Goal: Task Accomplishment & Management: Manage account settings

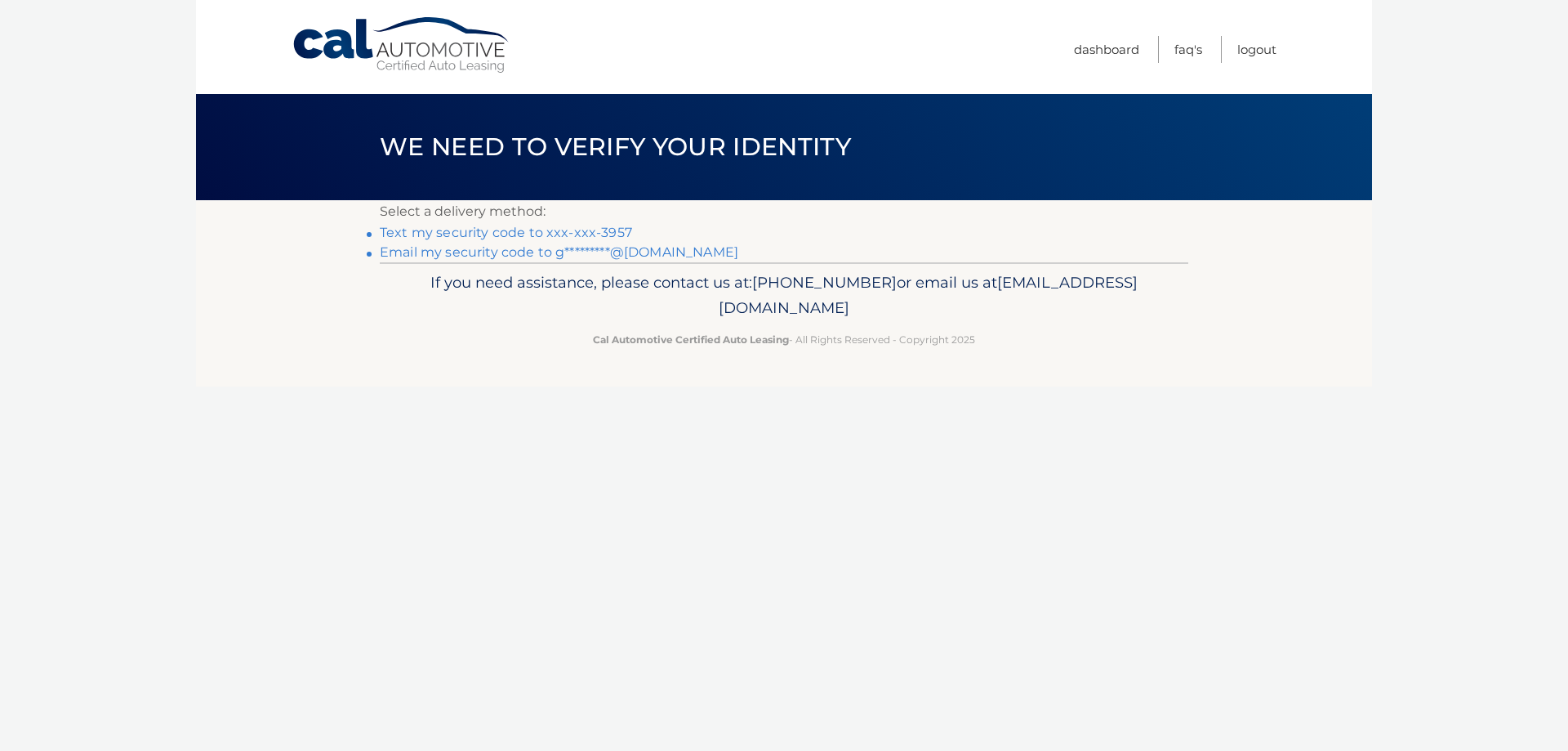
click at [594, 228] on link "Text my security code to xxx-xxx-3957" at bounding box center [506, 232] width 252 height 16
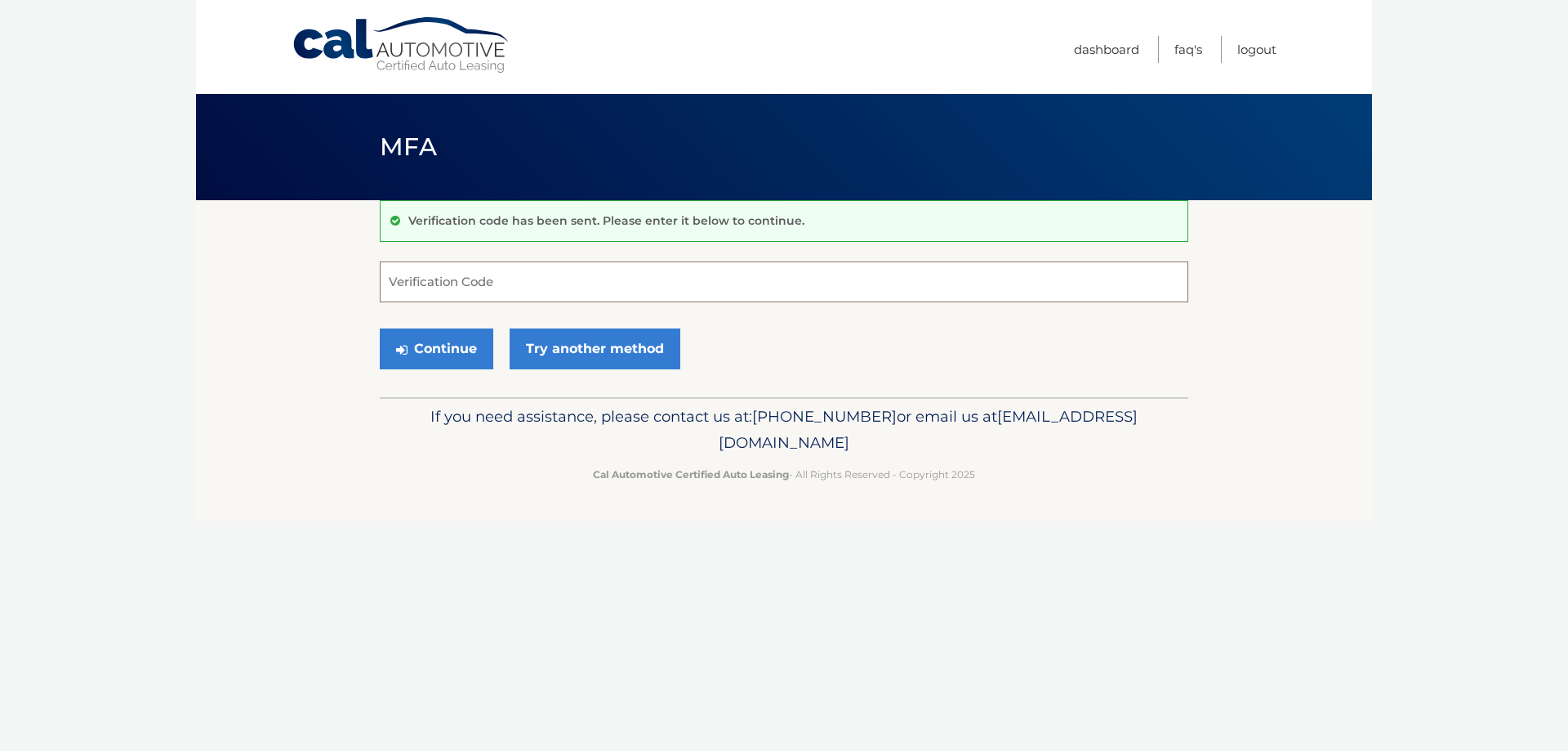
click at [495, 287] on input "Verification Code" at bounding box center [784, 282] width 809 height 41
type input "943370"
click at [380, 328] on button "Continue" at bounding box center [437, 348] width 114 height 41
click at [450, 352] on button "Continue" at bounding box center [437, 348] width 114 height 41
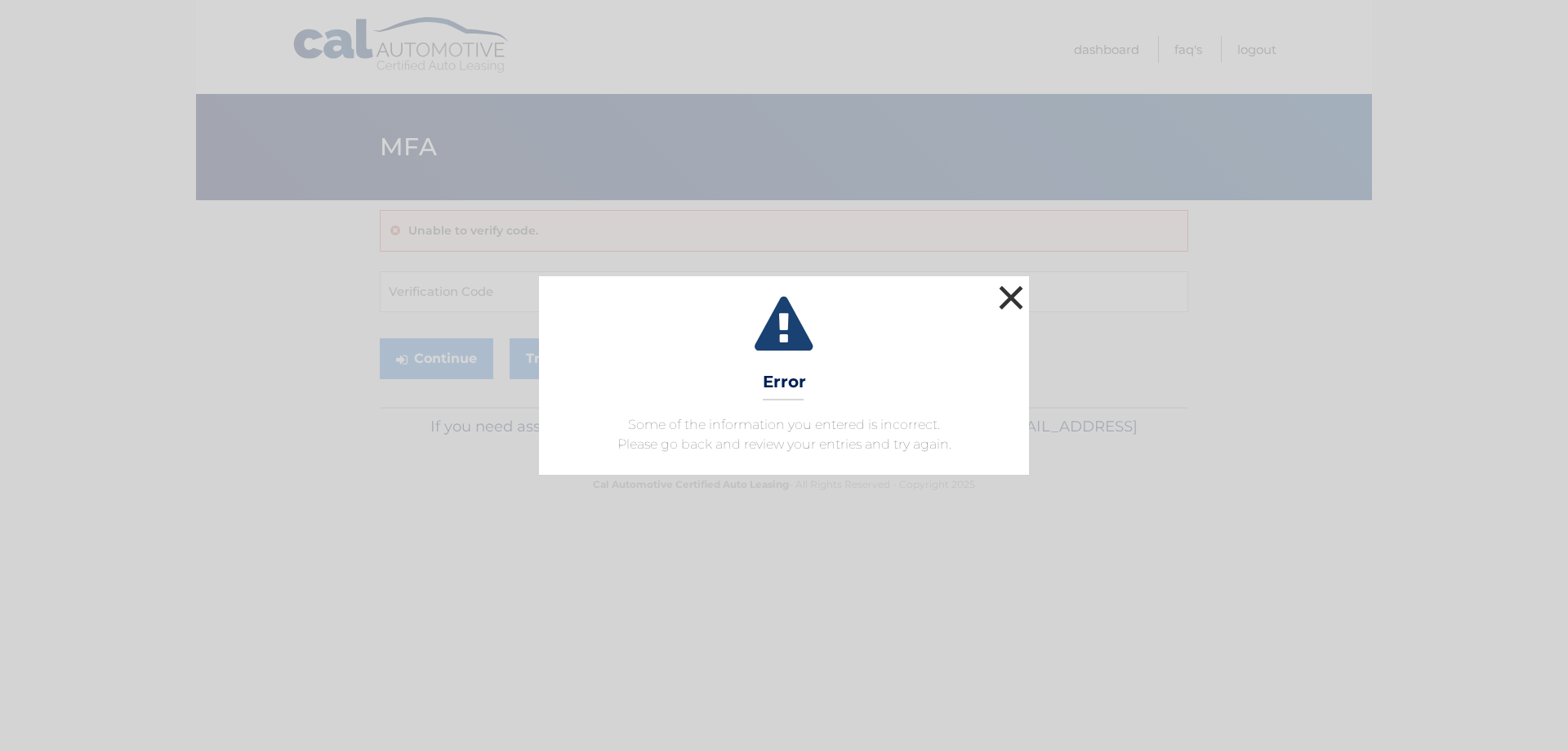
click at [1008, 302] on button "×" at bounding box center [1011, 297] width 33 height 33
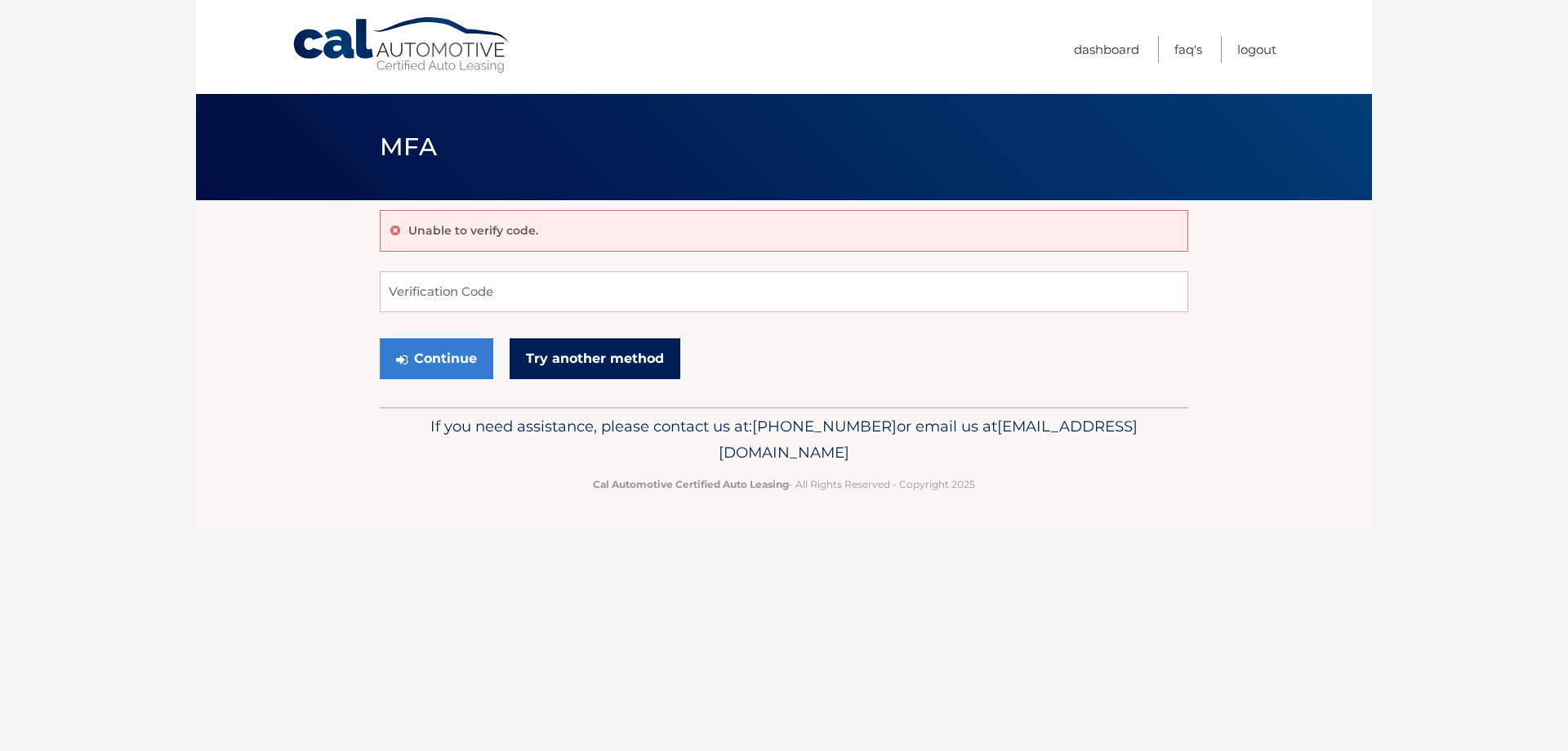
click at [565, 344] on link "Try another method" at bounding box center [595, 358] width 170 height 41
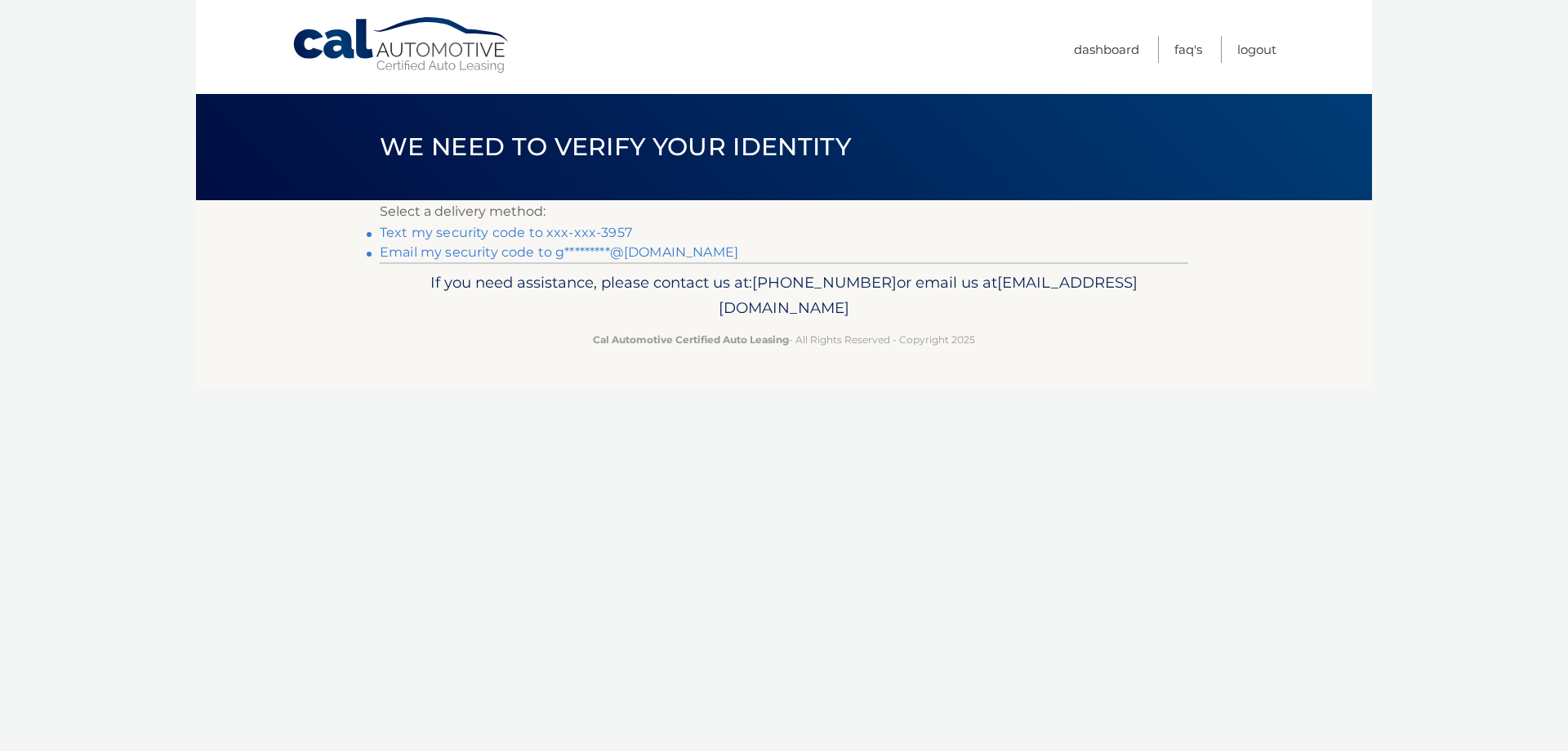
click at [501, 256] on link "Email my security code to g*********@gmail.com" at bounding box center [559, 251] width 358 height 16
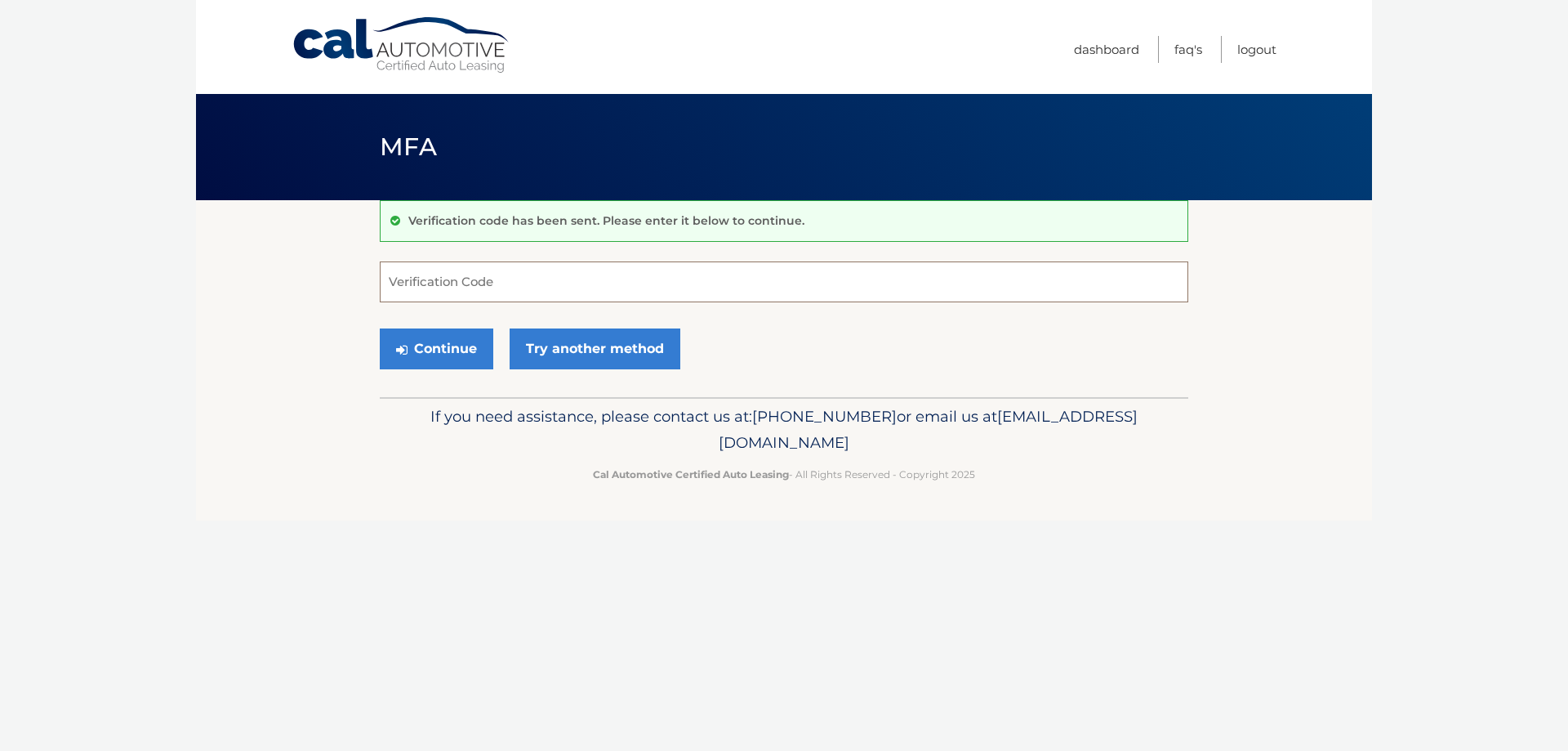
click at [706, 275] on input "Verification Code" at bounding box center [784, 282] width 809 height 41
paste input "023148"
type input "023148"
click at [438, 347] on button "Continue" at bounding box center [437, 348] width 114 height 41
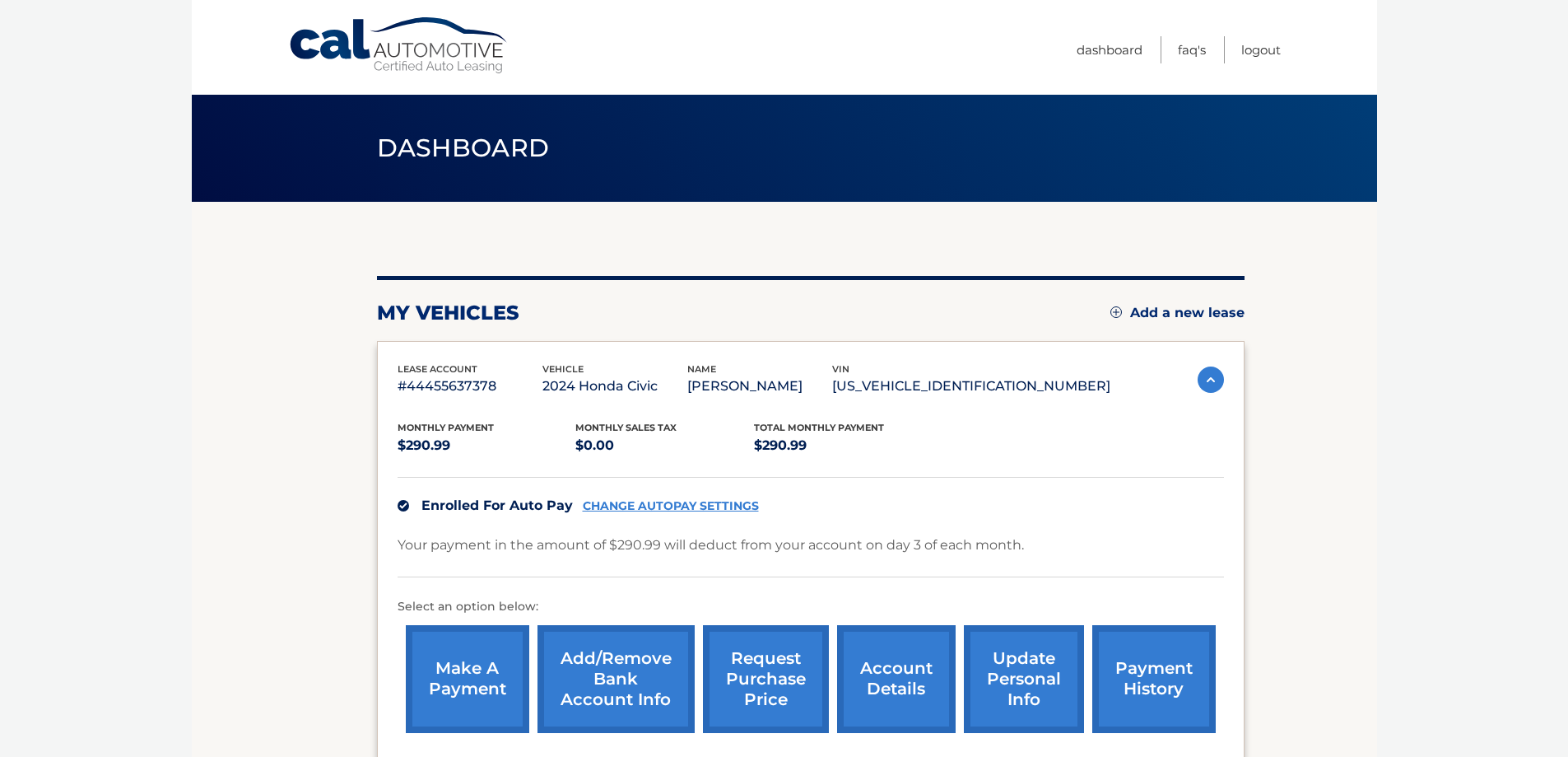
click at [653, 664] on link "Add/Remove bank account info" at bounding box center [615, 679] width 157 height 108
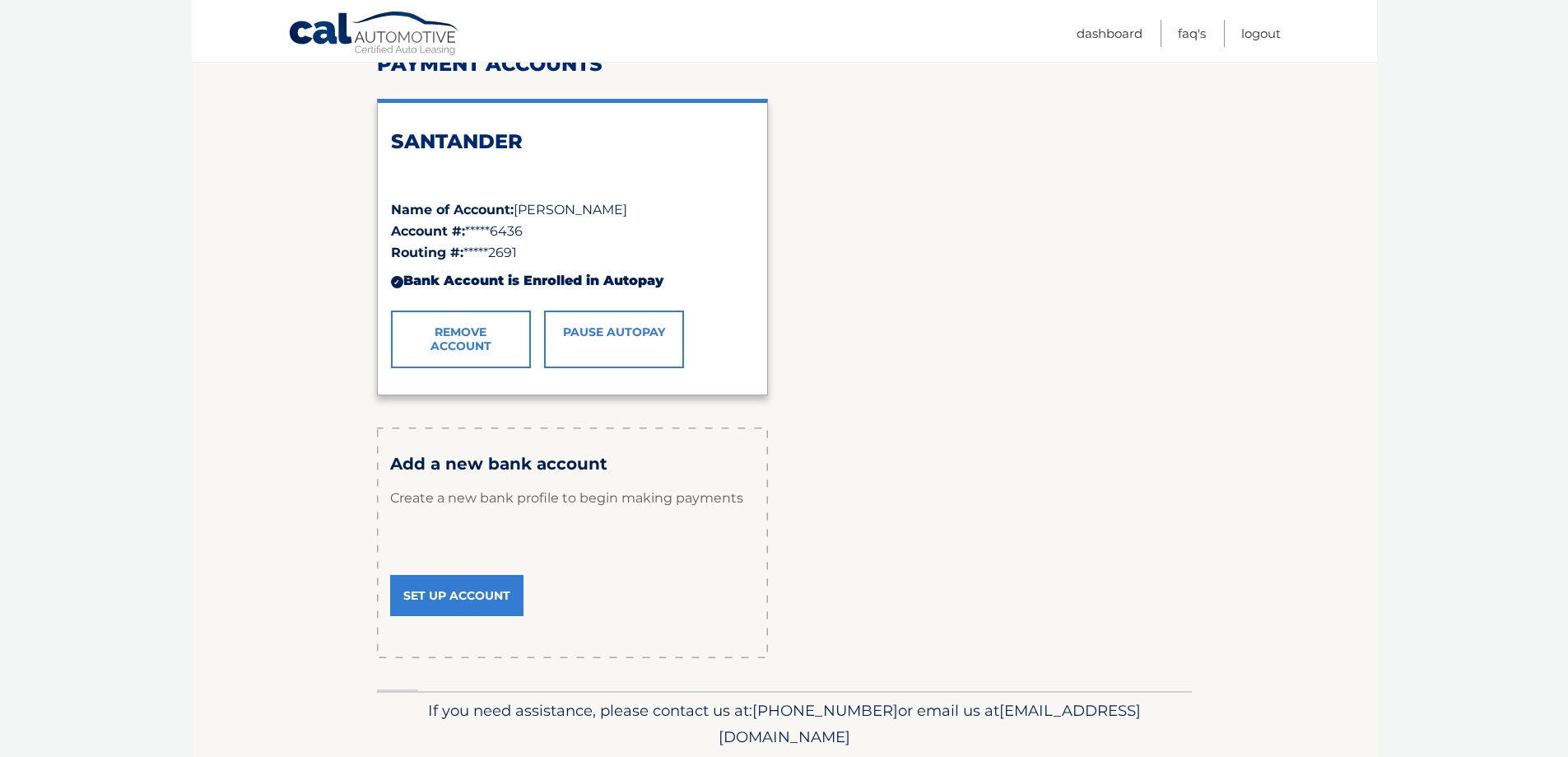
scroll to position [205, 0]
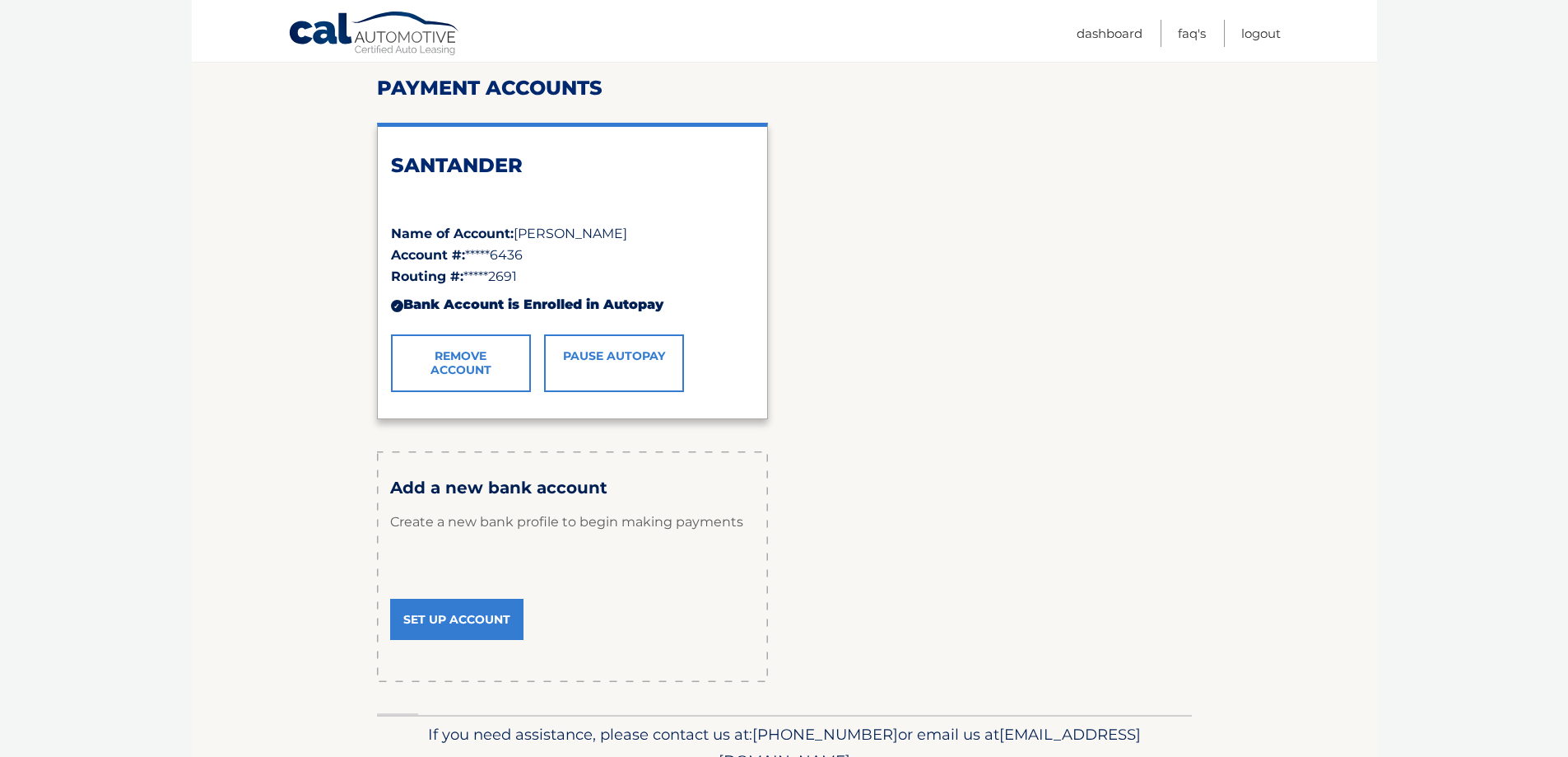
click at [430, 632] on link "Set Up Account" at bounding box center [456, 619] width 133 height 41
click at [435, 626] on link "Set Up Account" at bounding box center [456, 619] width 133 height 41
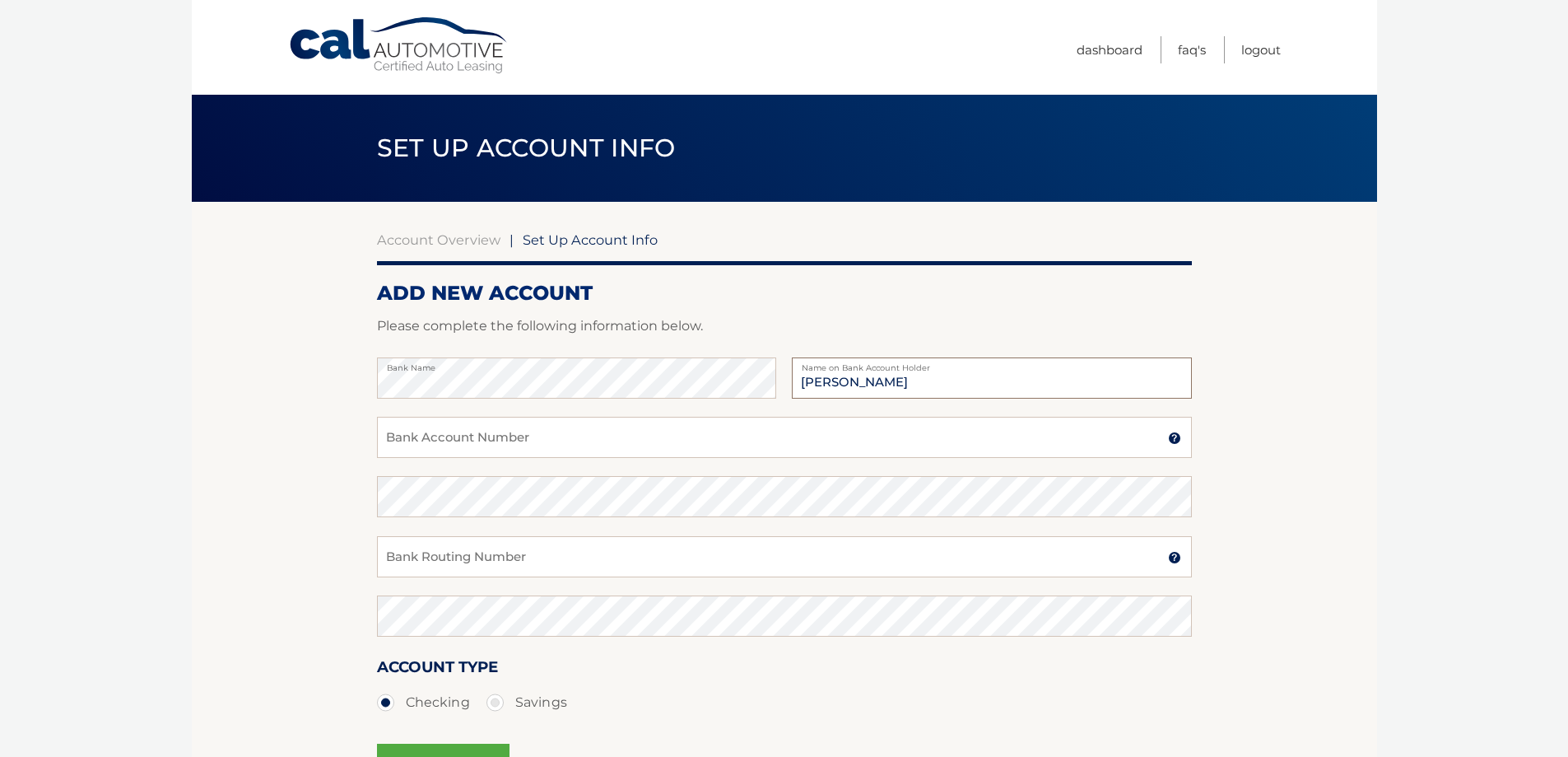
type input "[PERSON_NAME]"
click at [509, 436] on input "Bank Account Number" at bounding box center [784, 437] width 815 height 41
paste input "2902530079"
type input "2902530079"
click at [480, 556] on input "Bank Routing Number" at bounding box center [784, 557] width 815 height 41
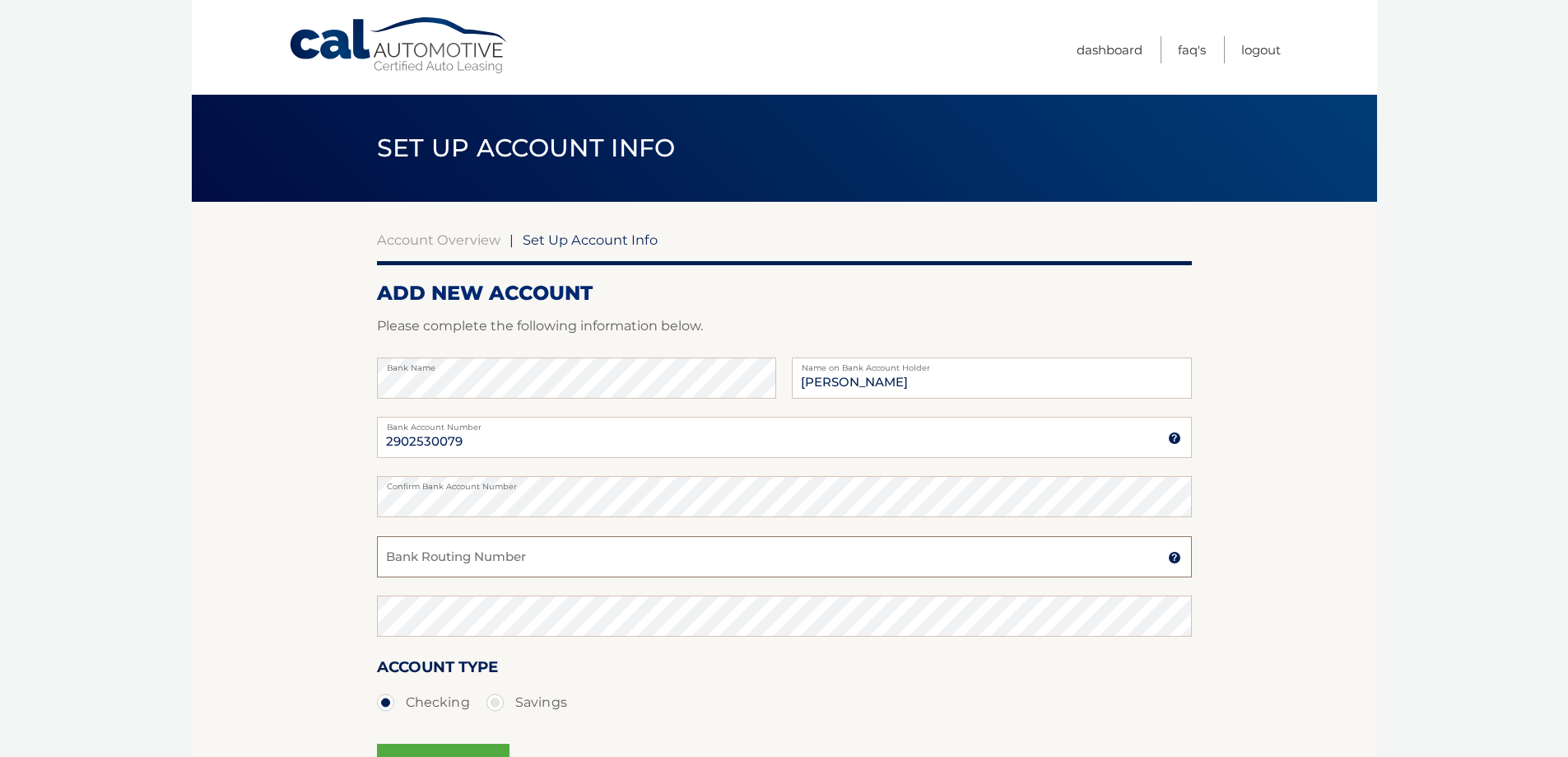
paste input "021202337"
type input "021202337"
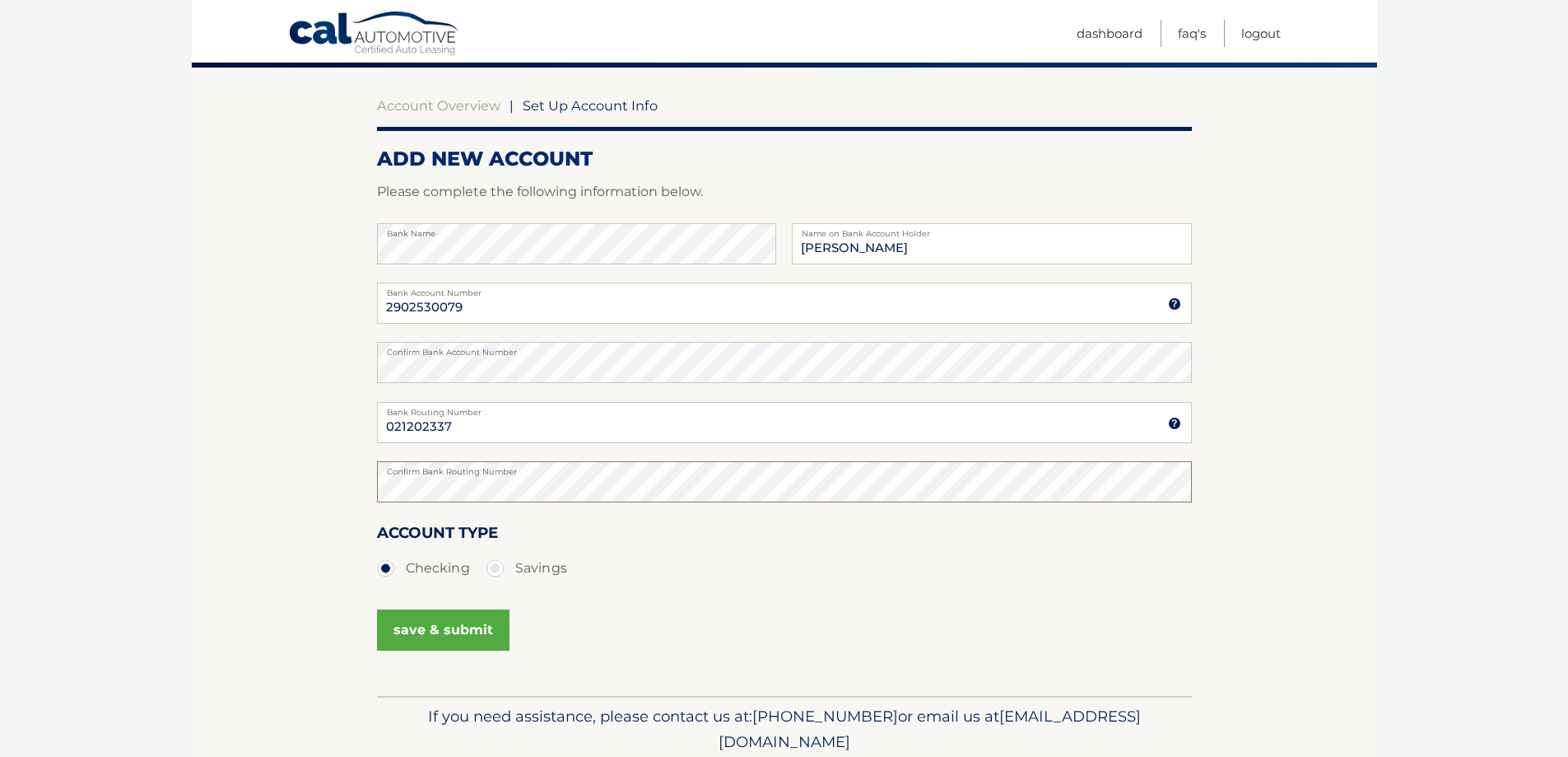
scroll to position [137, 0]
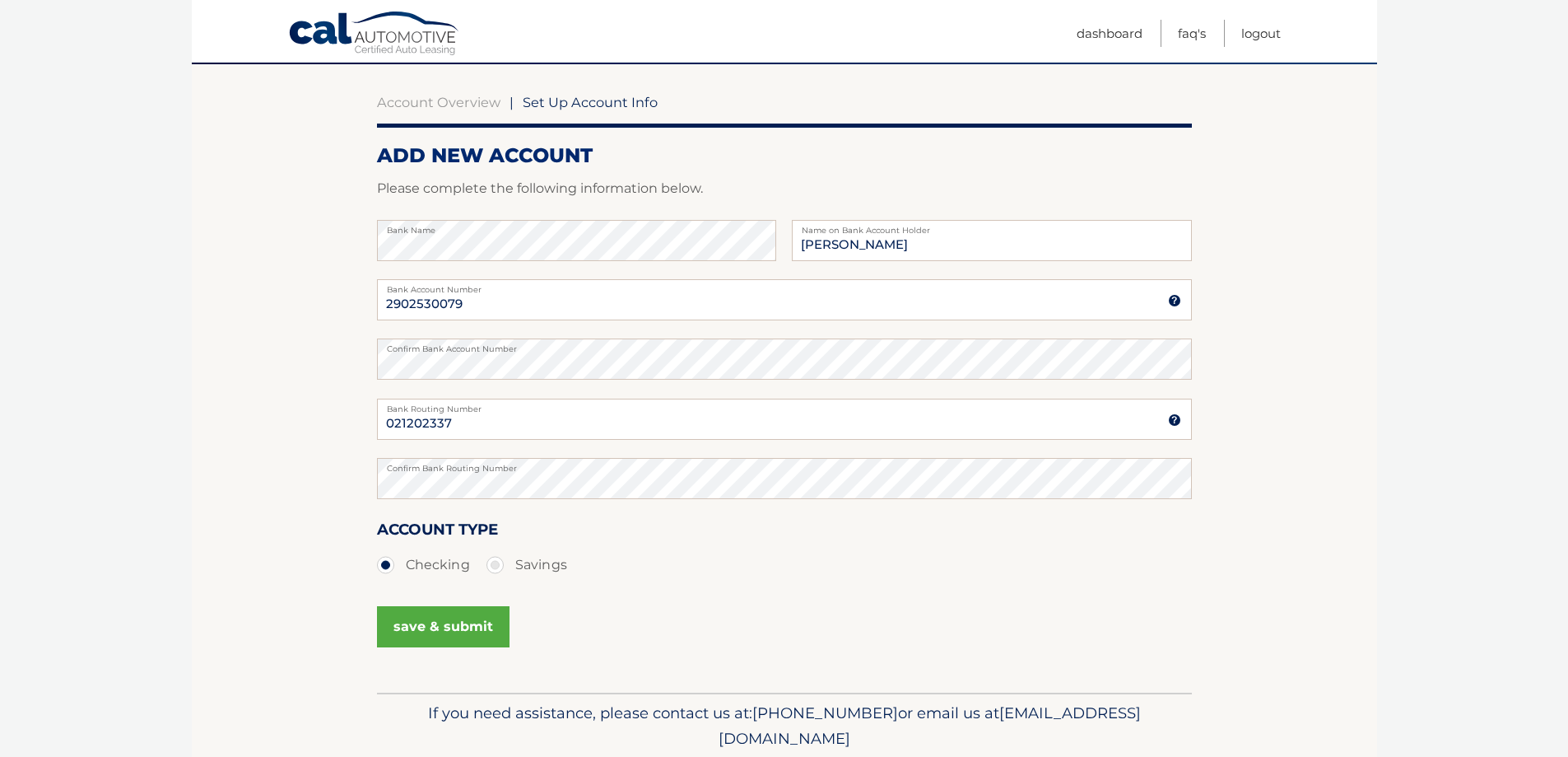
click at [460, 635] on button "save & submit" at bounding box center [443, 626] width 132 height 41
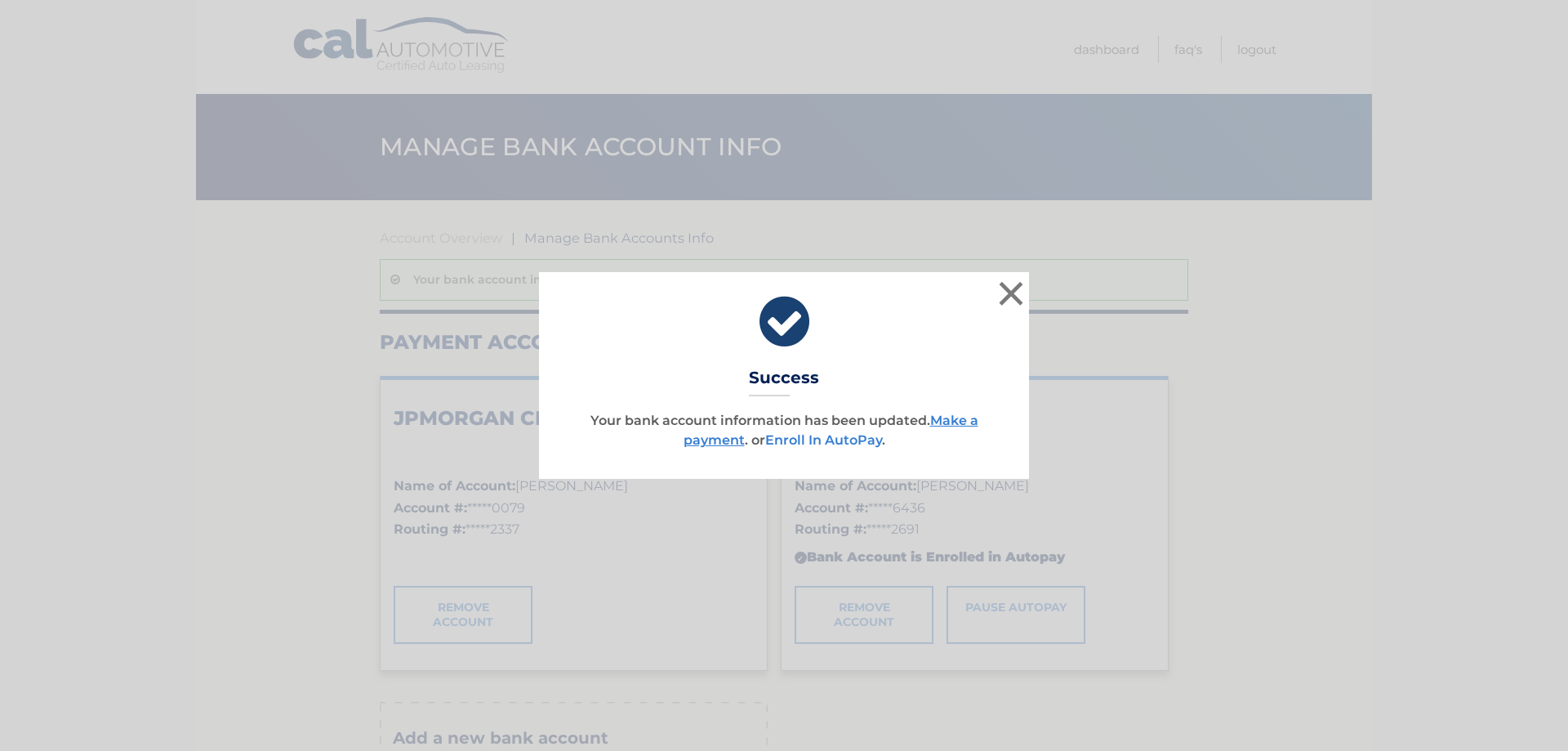
click at [830, 443] on link "Enroll In AutoPay" at bounding box center [824, 439] width 117 height 16
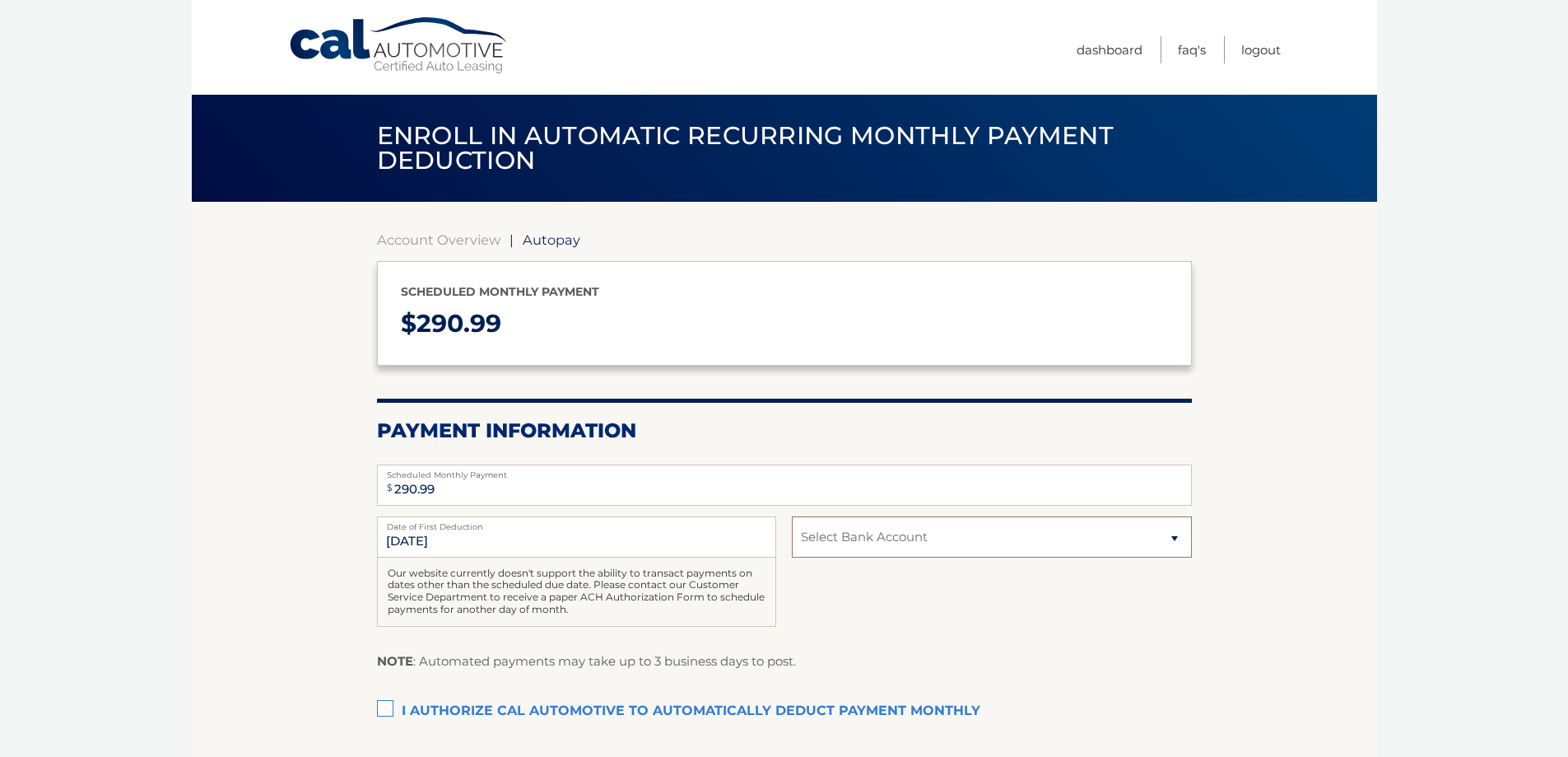
click at [957, 543] on select "Select Bank Account Checking JPMORGAN CHASE BANK, NA *****0079 Checking SANTAND…" at bounding box center [991, 536] width 399 height 41
select select "OTRhNTE0NGMtMGYxMi00MWEwLTlhNzktYjI5NzNlOTc5ZDg3"
click at [792, 516] on select "Select Bank Account Checking JPMORGAN CHASE BANK, NA *****0079 Checking SANTAND…" at bounding box center [991, 536] width 399 height 41
click at [394, 711] on label "I authorize cal automotive to automatically deduct payment monthly This checkbo…" at bounding box center [784, 711] width 815 height 33
click at [0, 0] on input "I authorize cal automotive to automatically deduct payment monthly This checkbo…" at bounding box center [0, 0] width 0 height 0
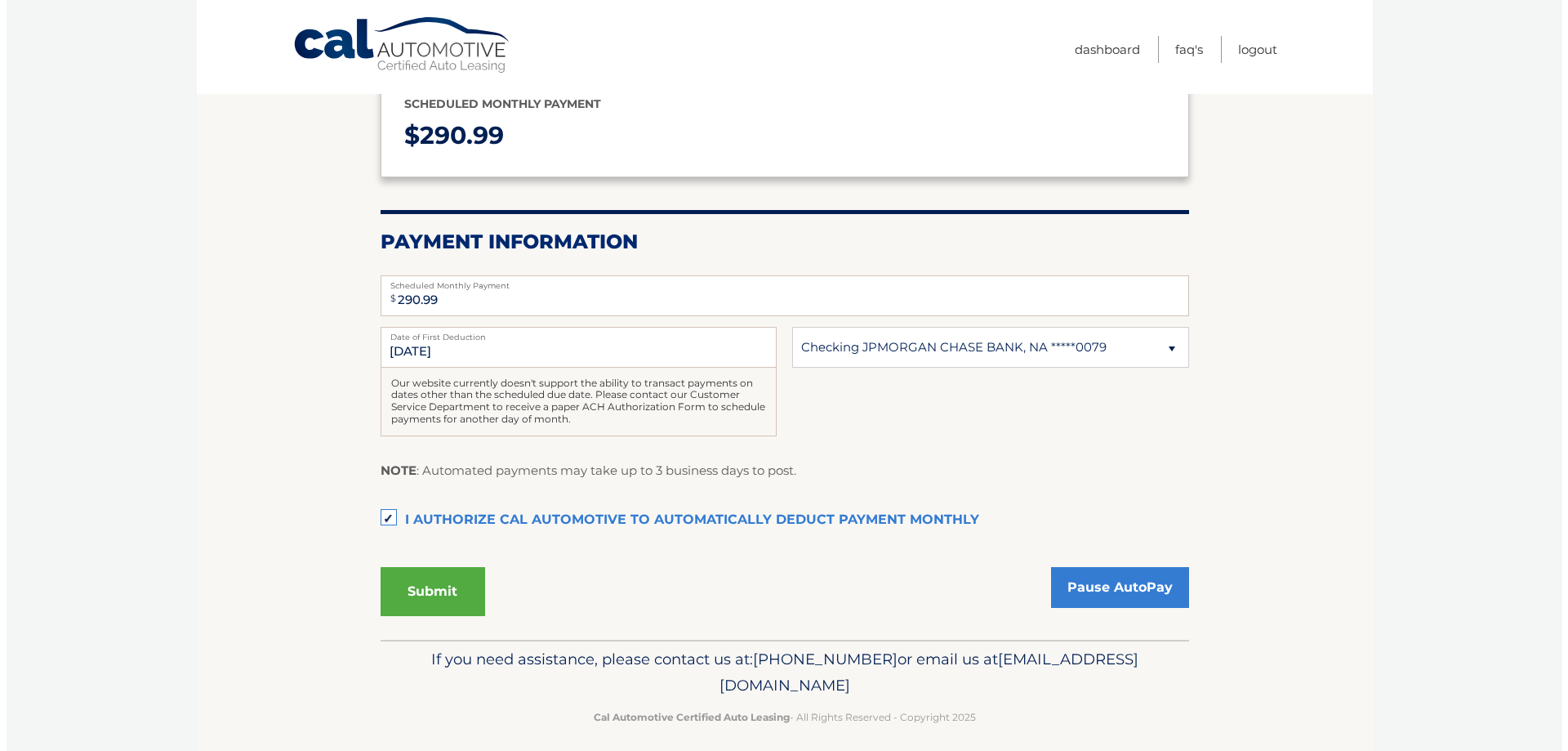
scroll to position [198, 0]
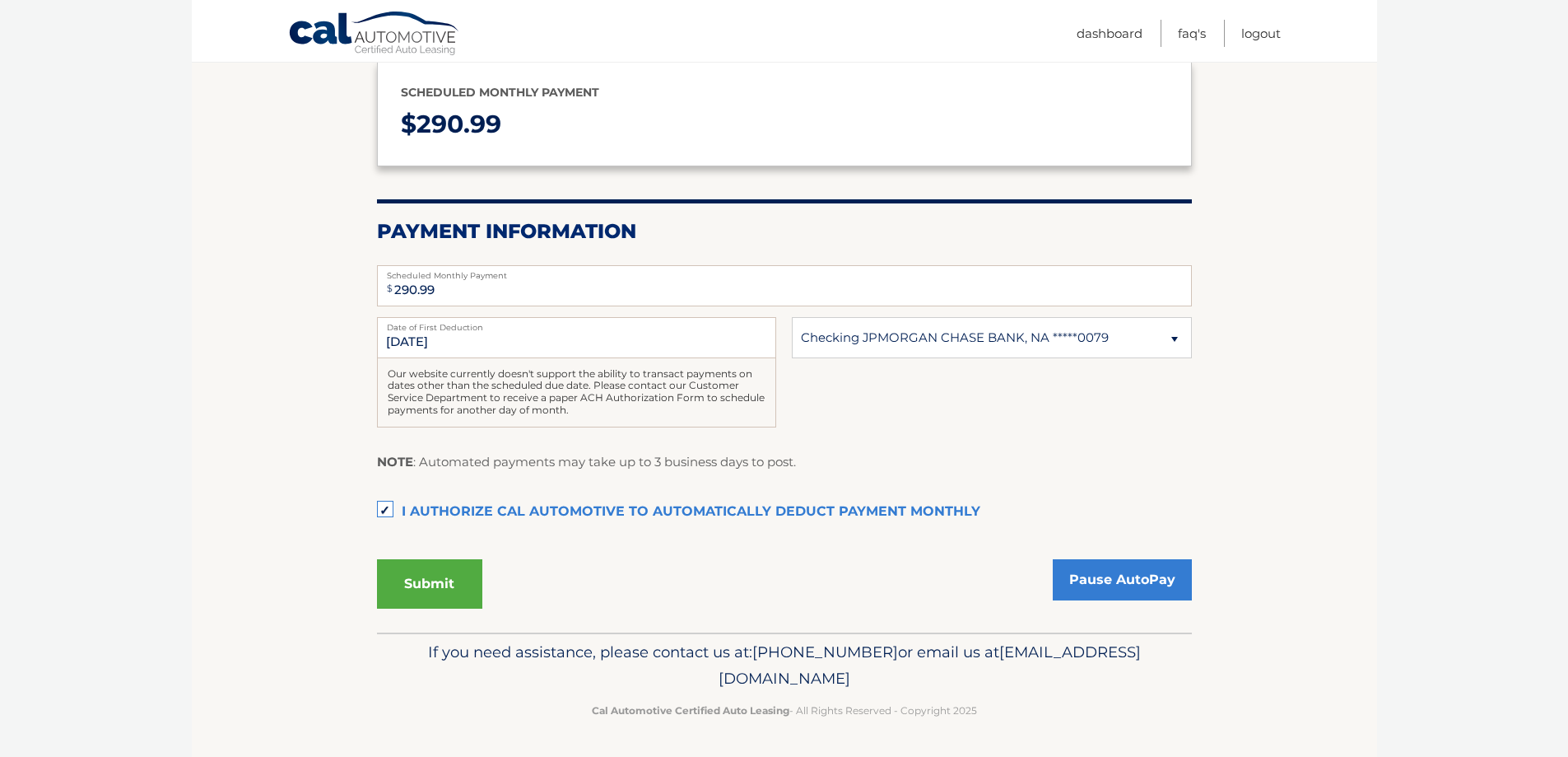
click at [465, 578] on button "Submit" at bounding box center [429, 584] width 105 height 50
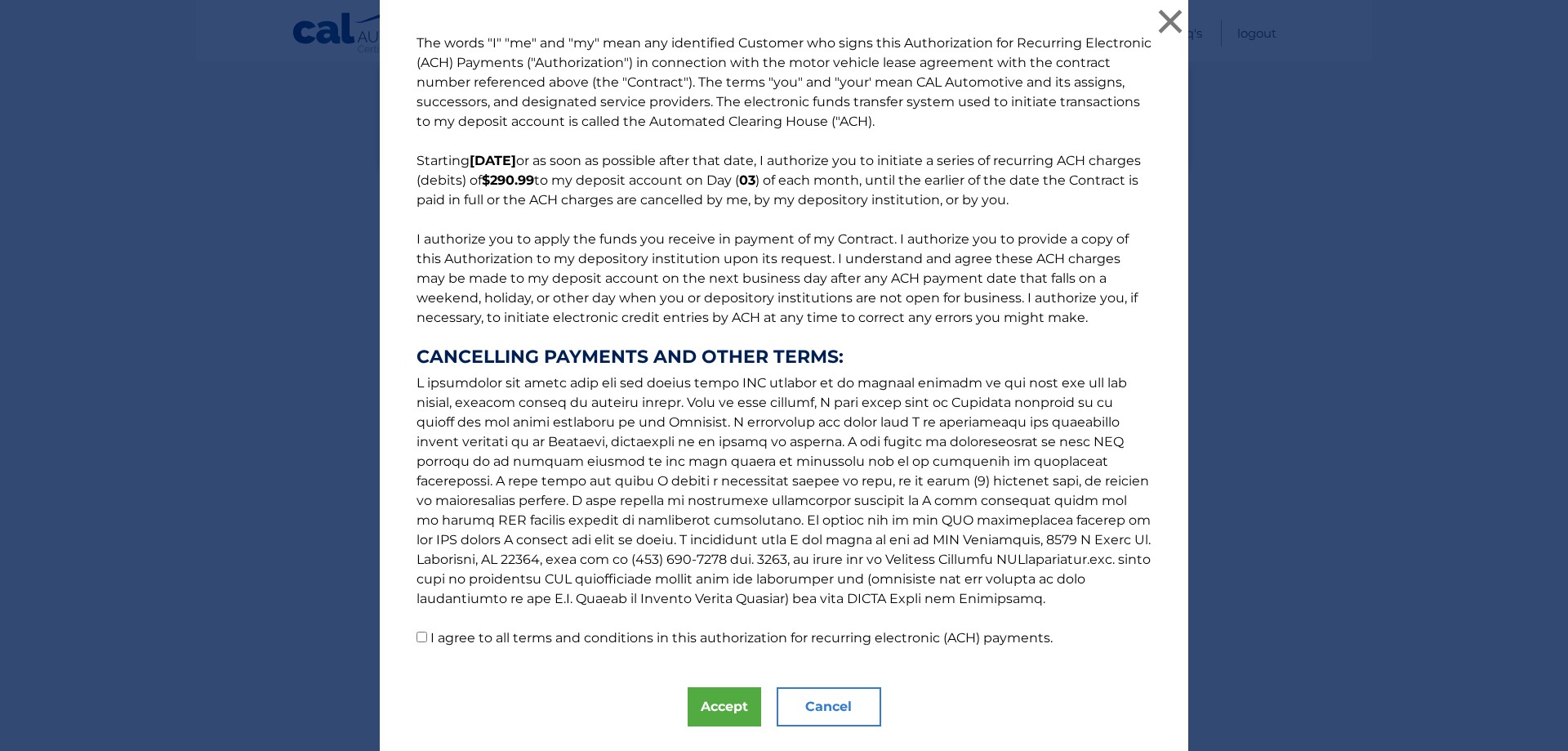
click at [419, 633] on input "I agree to all terms and conditions in this authorization for recurring electro…" at bounding box center [422, 637] width 11 height 11
checkbox input "true"
click at [720, 702] on button "Accept" at bounding box center [724, 706] width 74 height 39
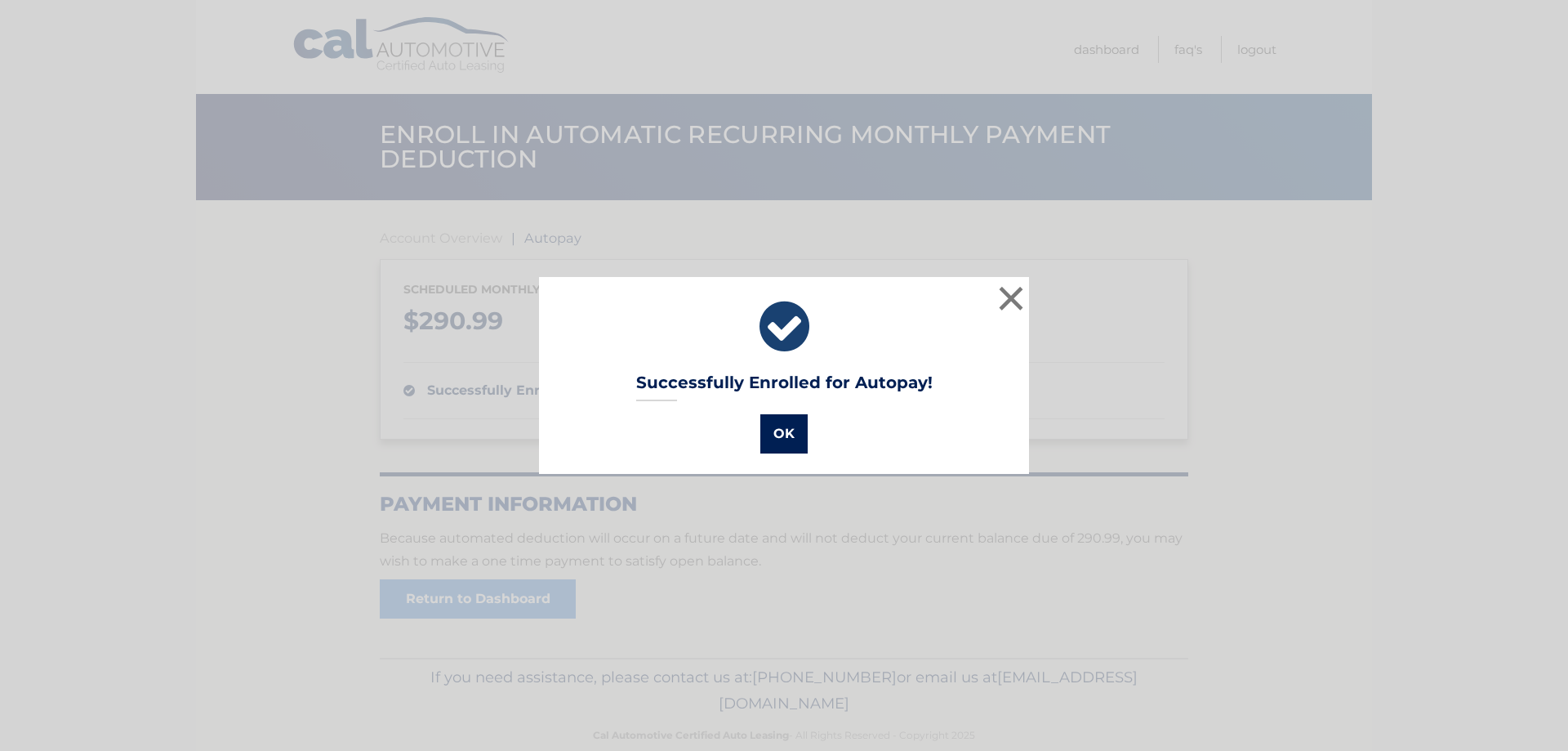
click at [777, 444] on button "OK" at bounding box center [784, 434] width 48 height 39
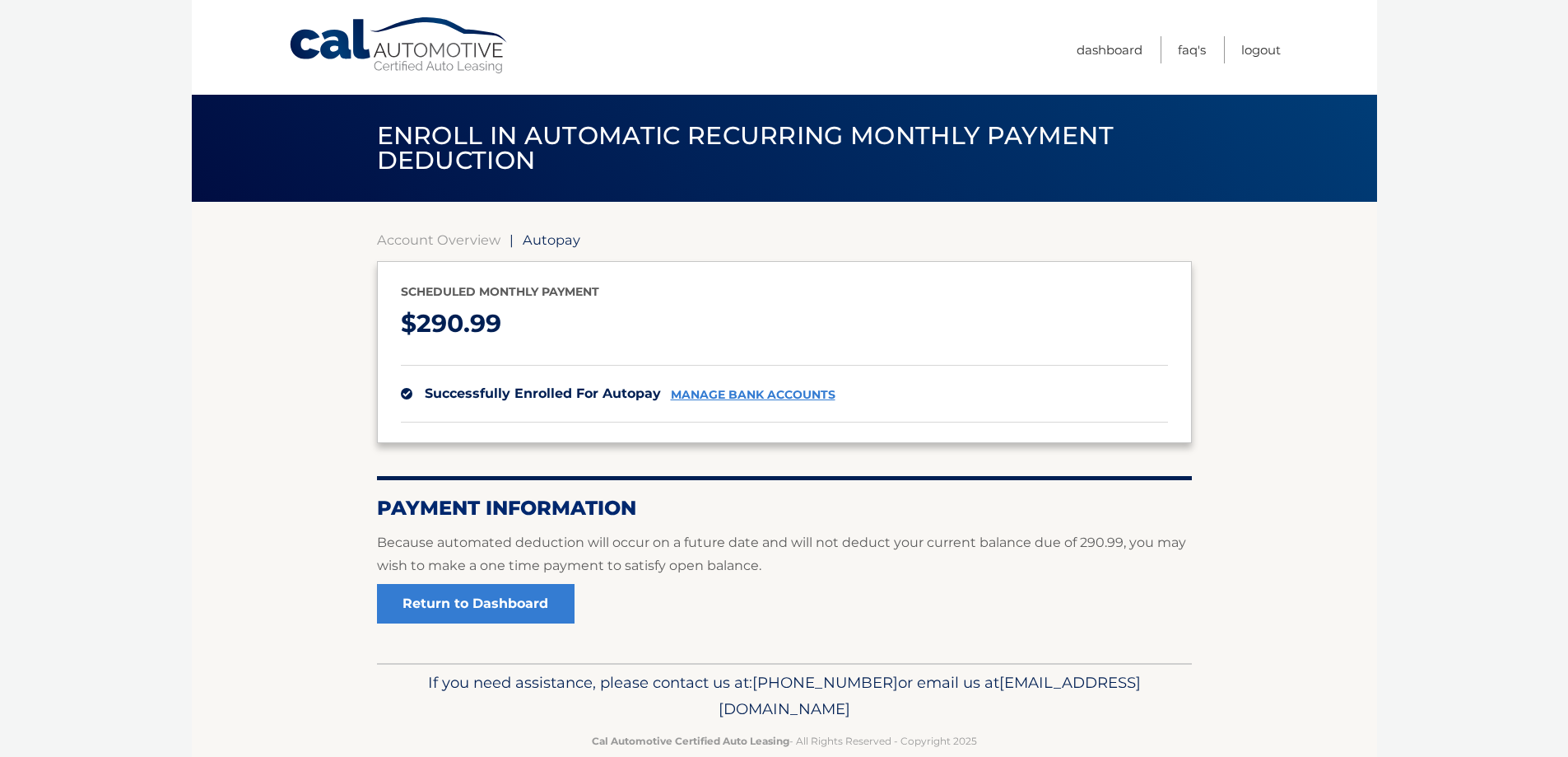
click at [726, 392] on link "manage bank accounts" at bounding box center [753, 395] width 165 height 14
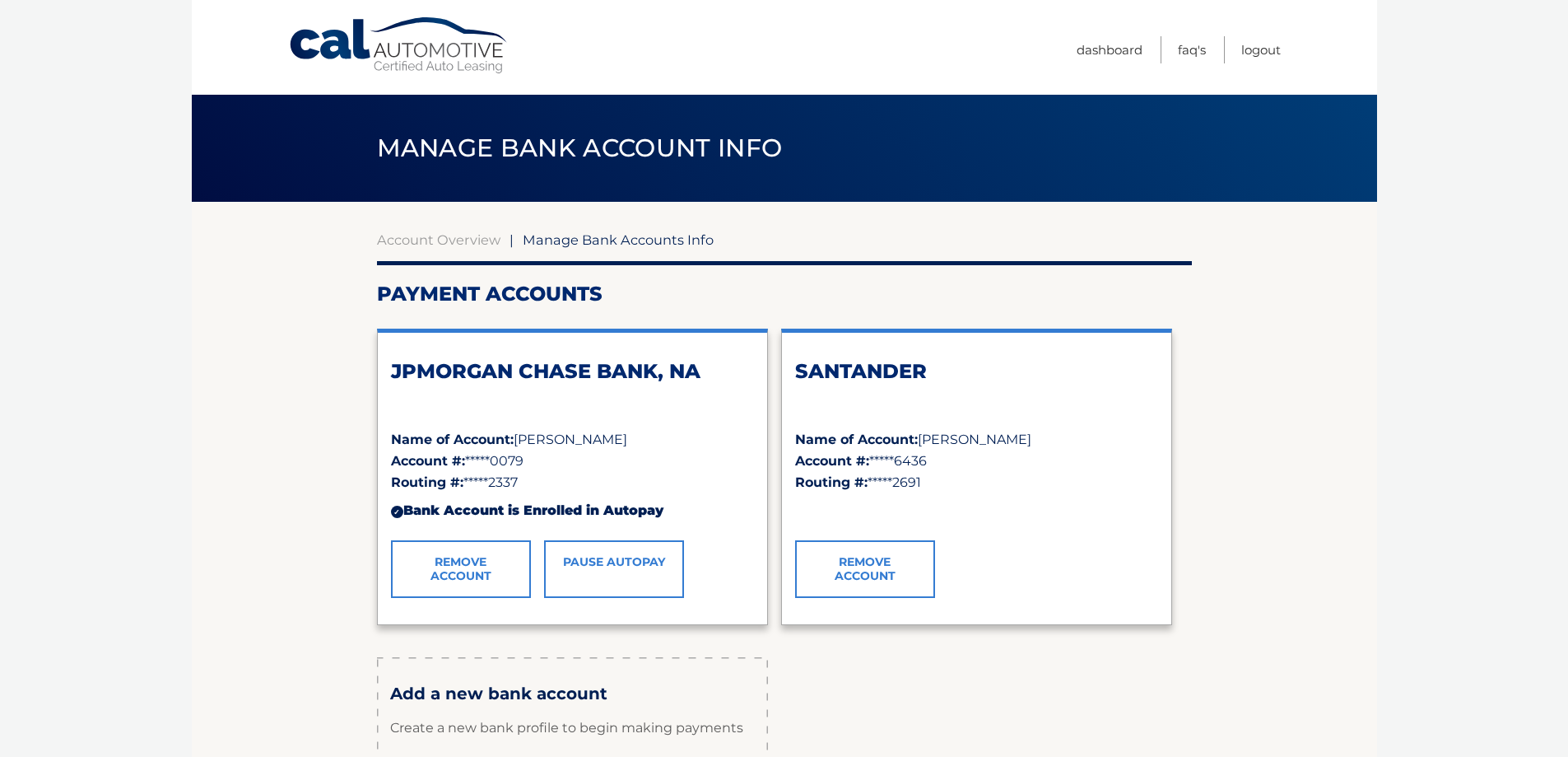
click at [878, 570] on link "Remove Account" at bounding box center [865, 568] width 140 height 57
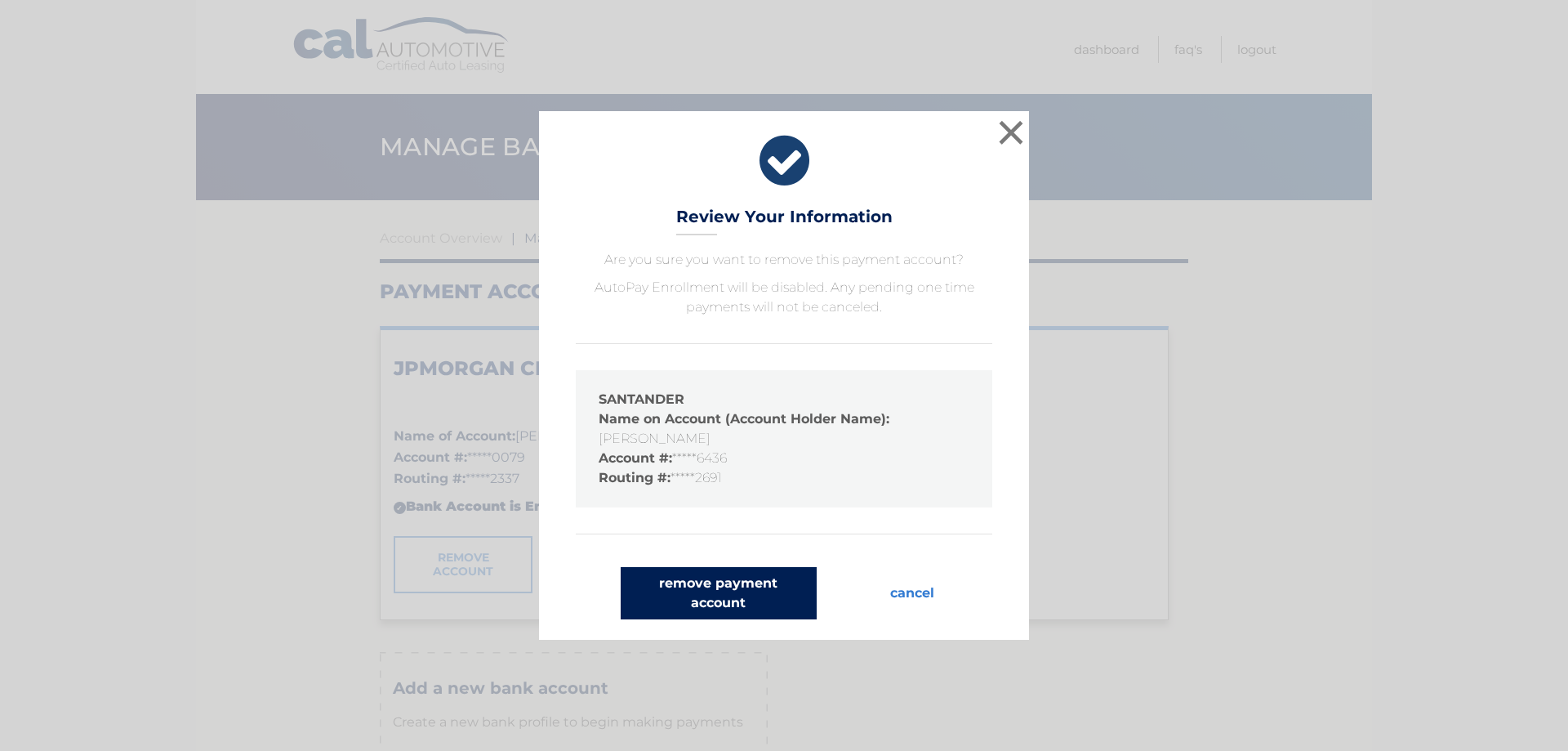
click at [742, 590] on button "remove payment account" at bounding box center [718, 593] width 196 height 53
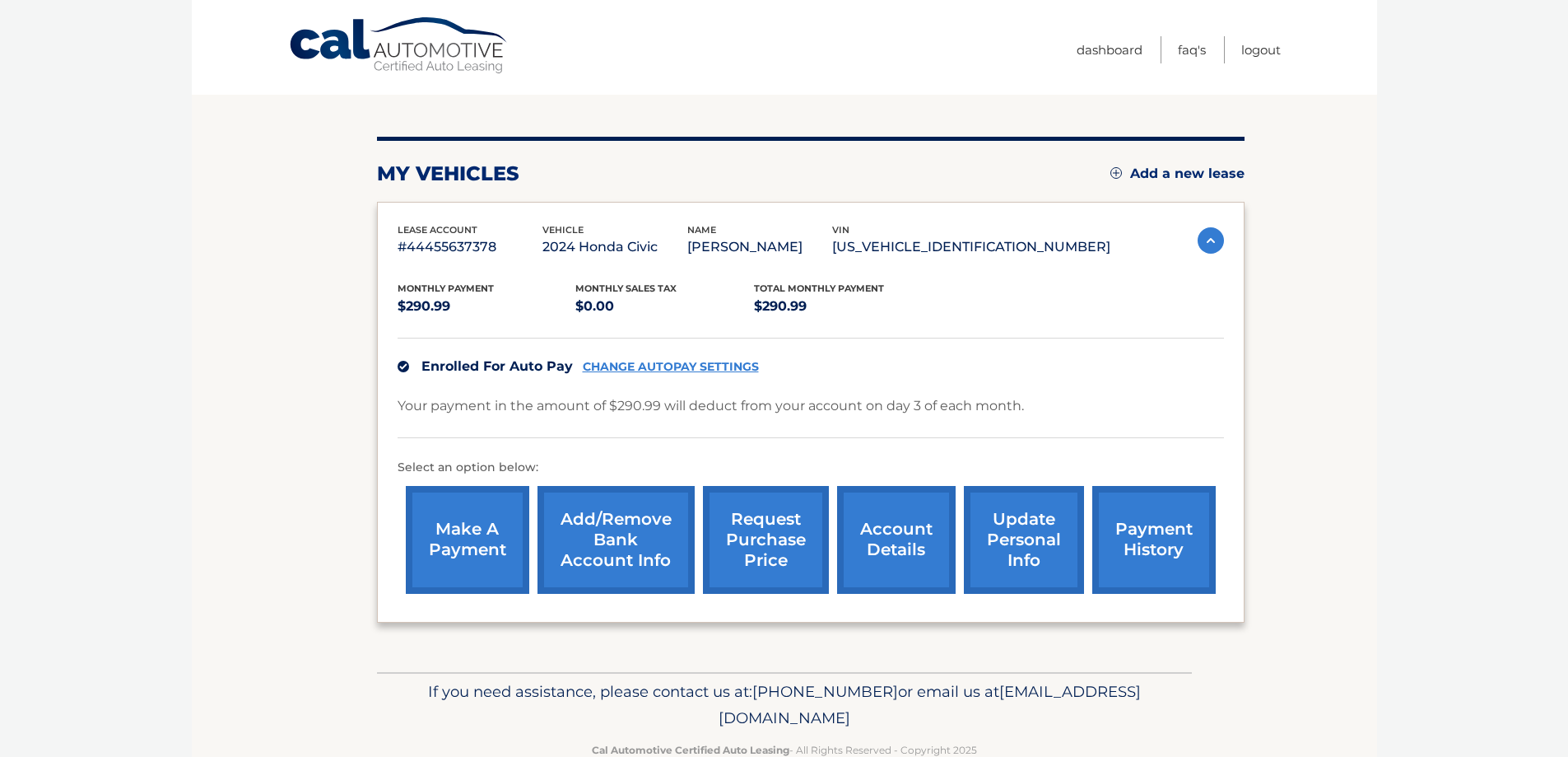
scroll to position [179, 0]
